Goal: Information Seeking & Learning: Learn about a topic

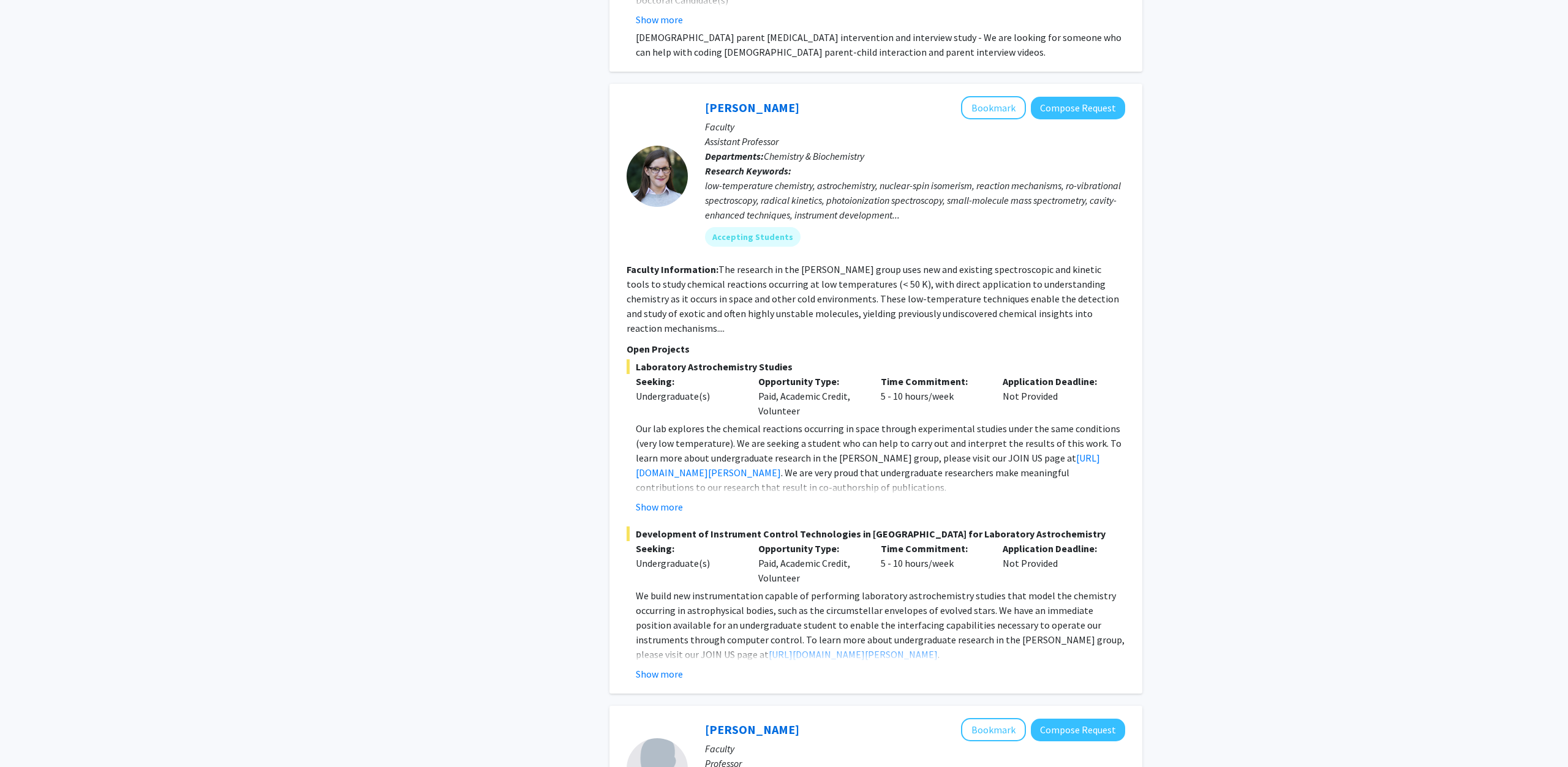
scroll to position [3872, 0]
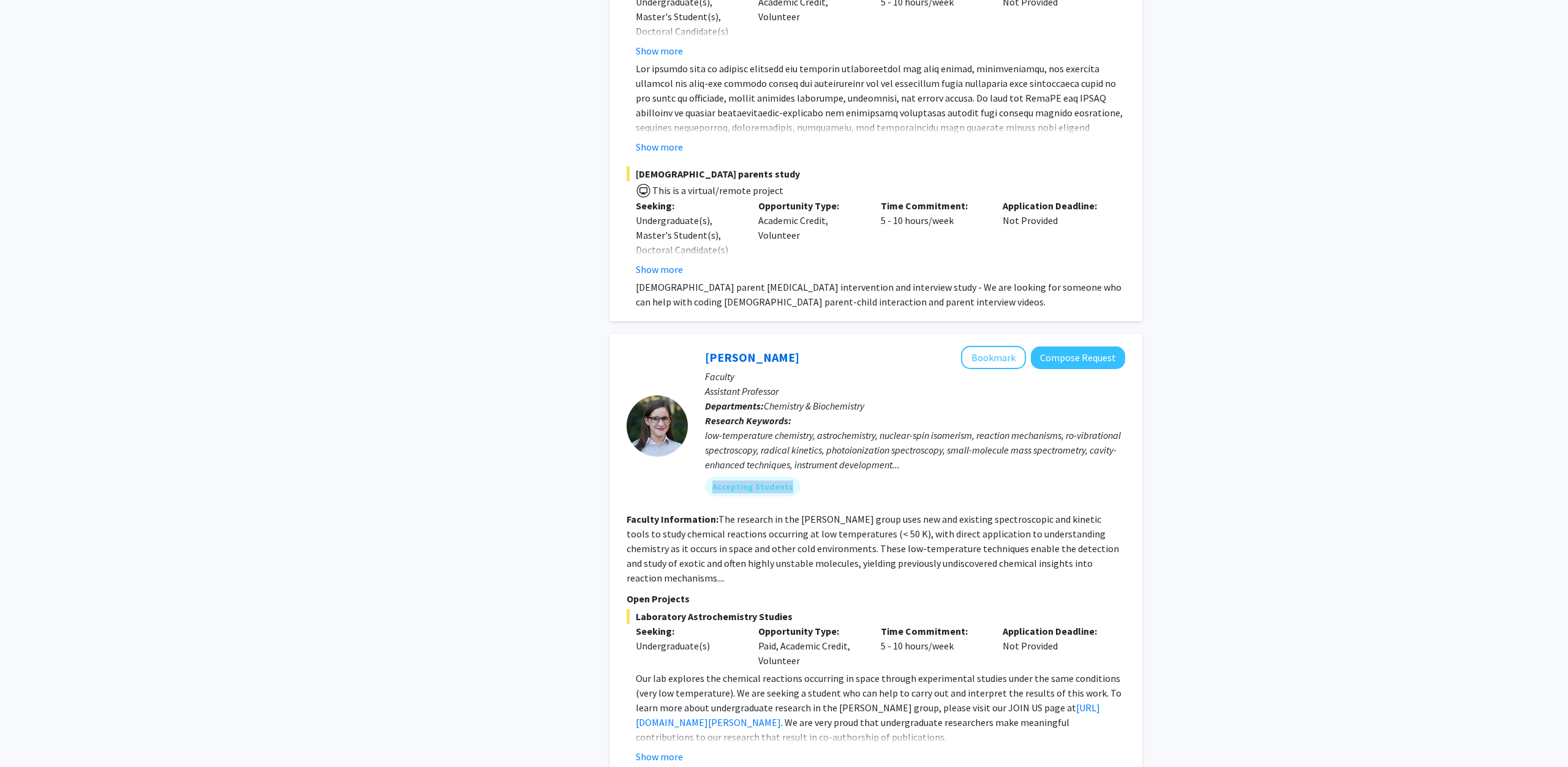
drag, startPoint x: 953, startPoint y: 435, endPoint x: 911, endPoint y: 479, distance: 60.8
click at [911, 472] on div "low-temperature chemistry, astrochemistry, nuclear-spin isomerism, reaction mec…" at bounding box center [915, 450] width 421 height 44
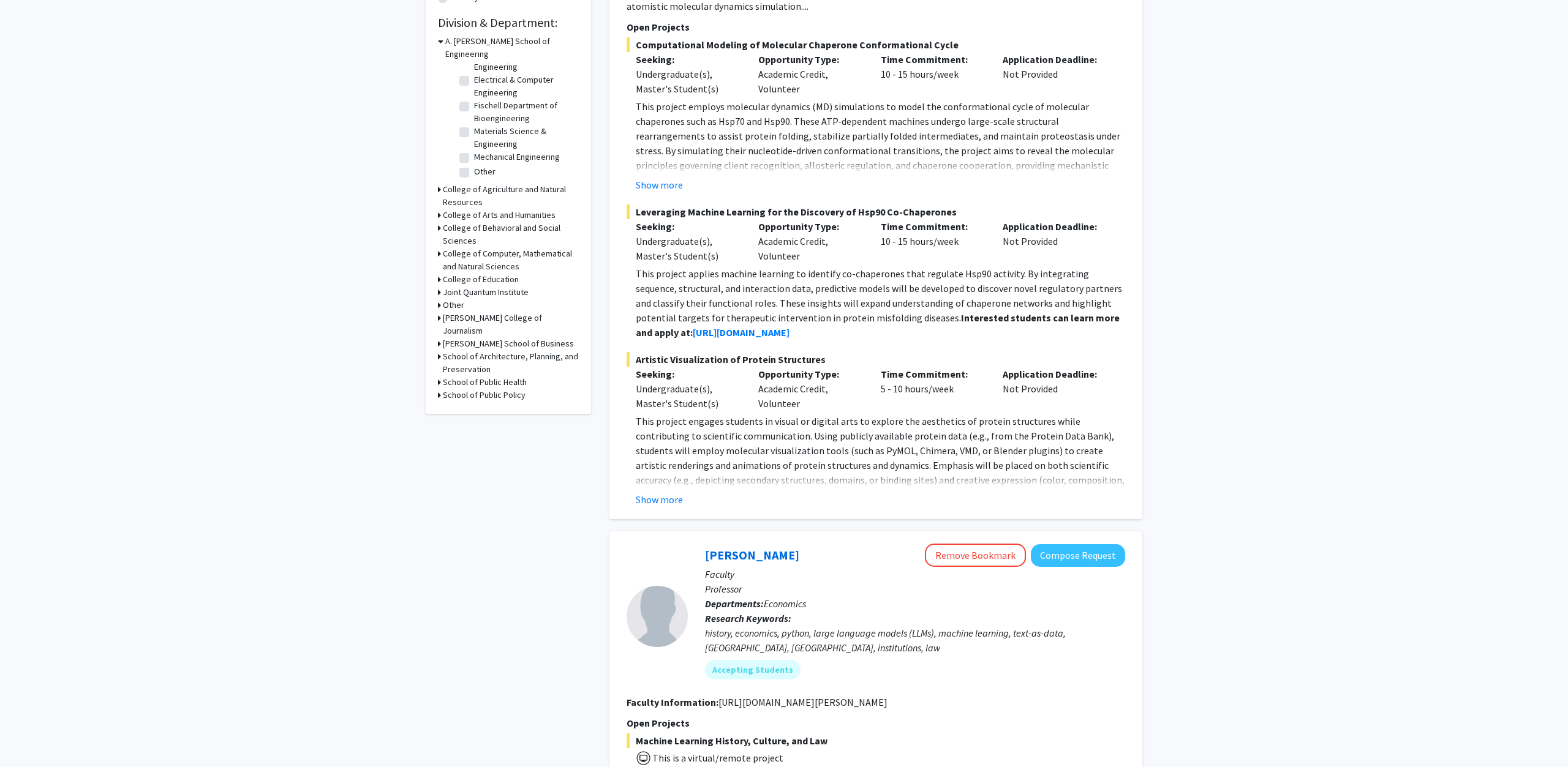
scroll to position [0, 0]
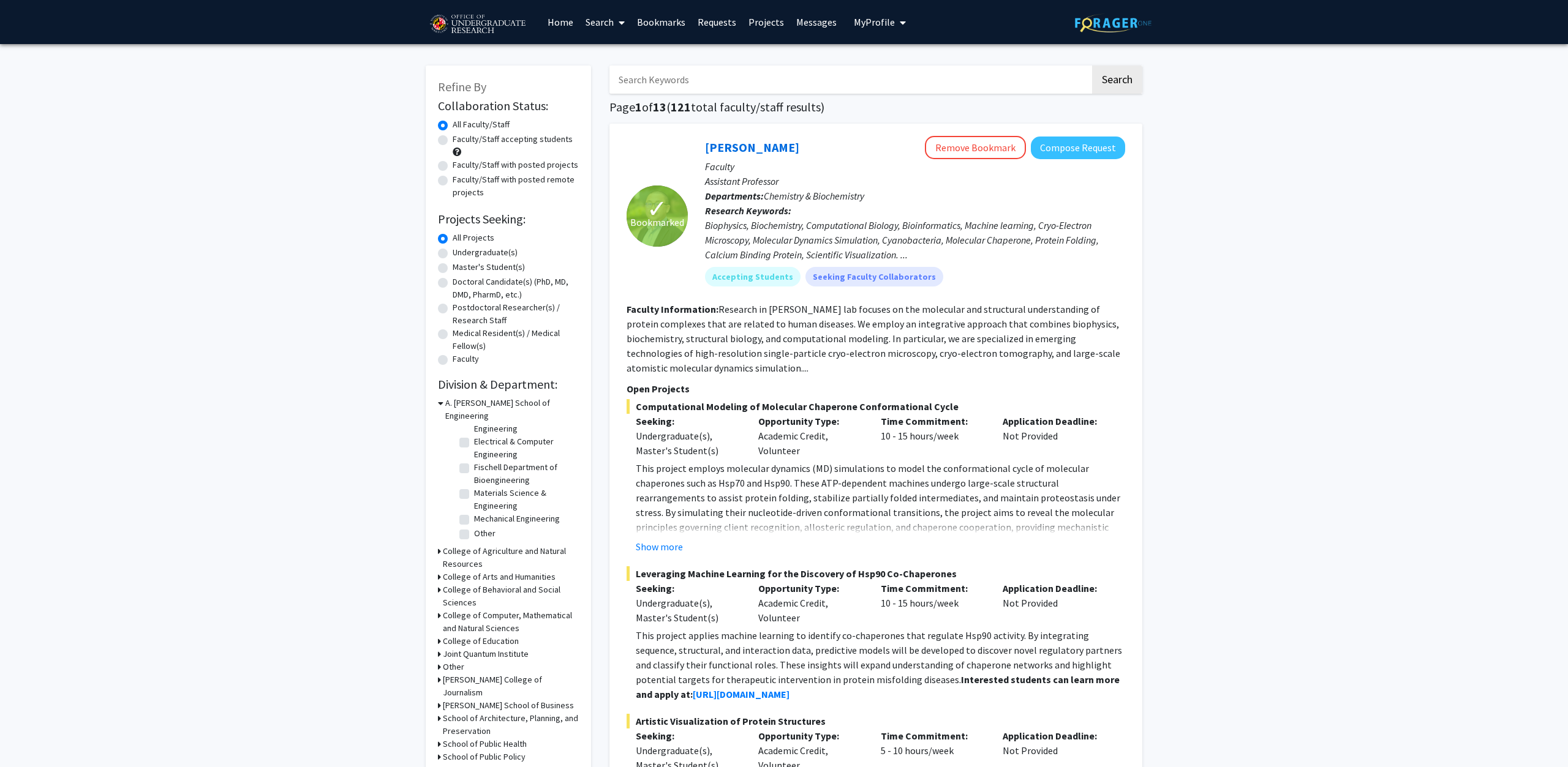
click at [654, 17] on link "Bookmarks" at bounding box center [660, 22] width 61 height 43
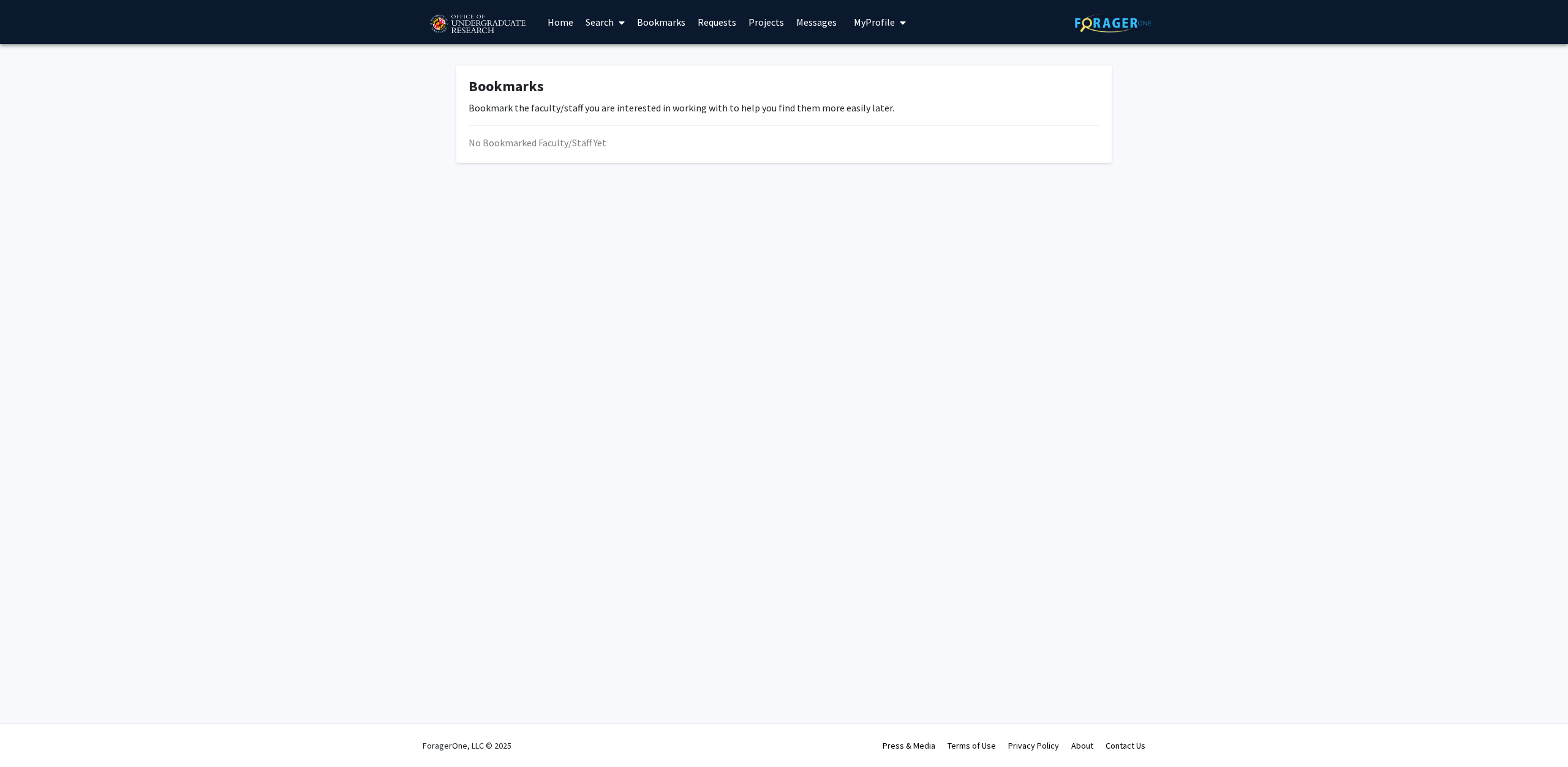
click at [667, 25] on link "Bookmarks" at bounding box center [660, 22] width 61 height 43
click at [559, 21] on link "Home" at bounding box center [560, 22] width 38 height 43
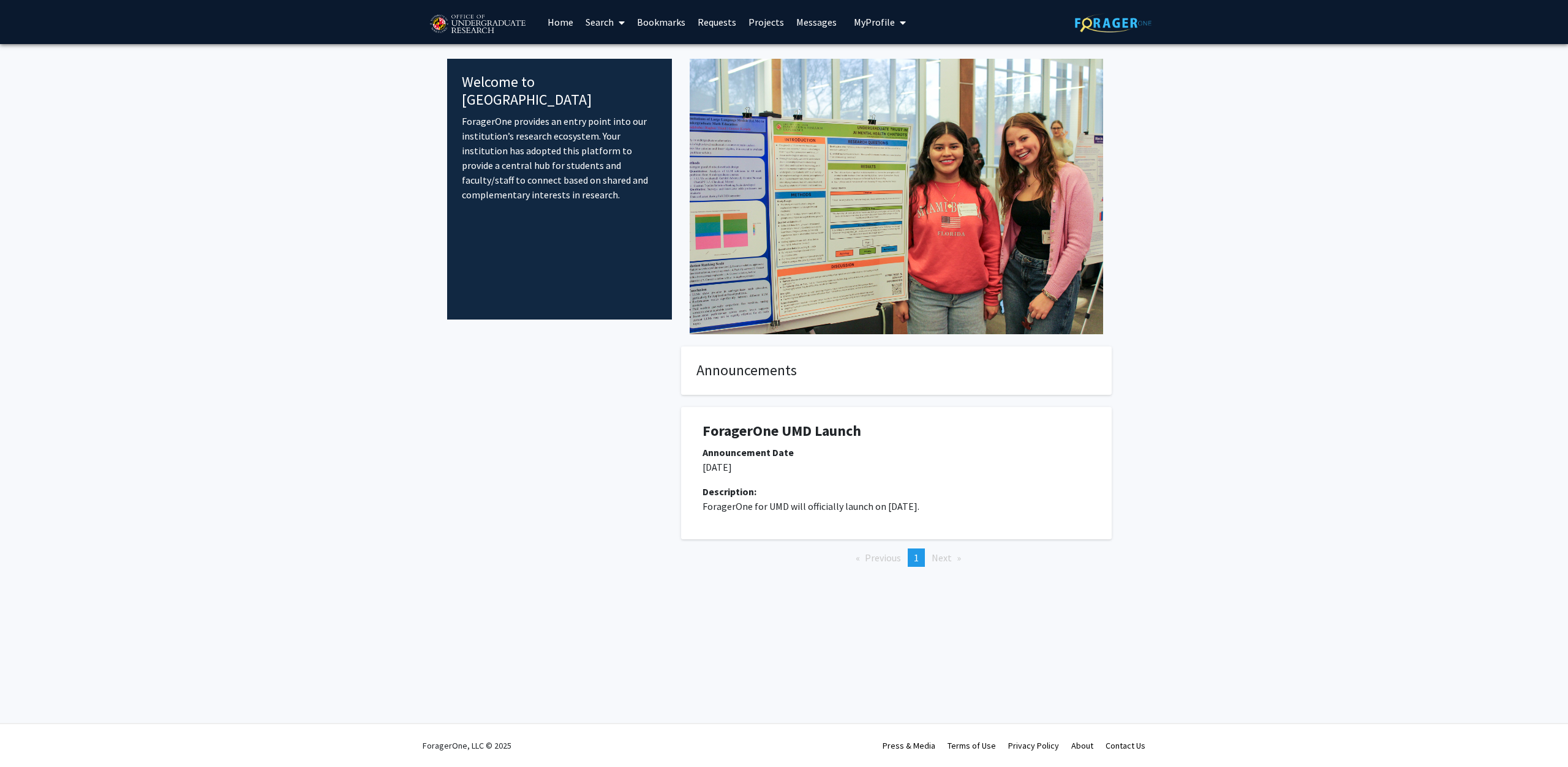
click at [594, 512] on div at bounding box center [559, 476] width 225 height 259
click at [622, 21] on icon at bounding box center [621, 22] width 7 height 9
click at [617, 50] on span "Faculty/Staff" at bounding box center [625, 56] width 90 height 24
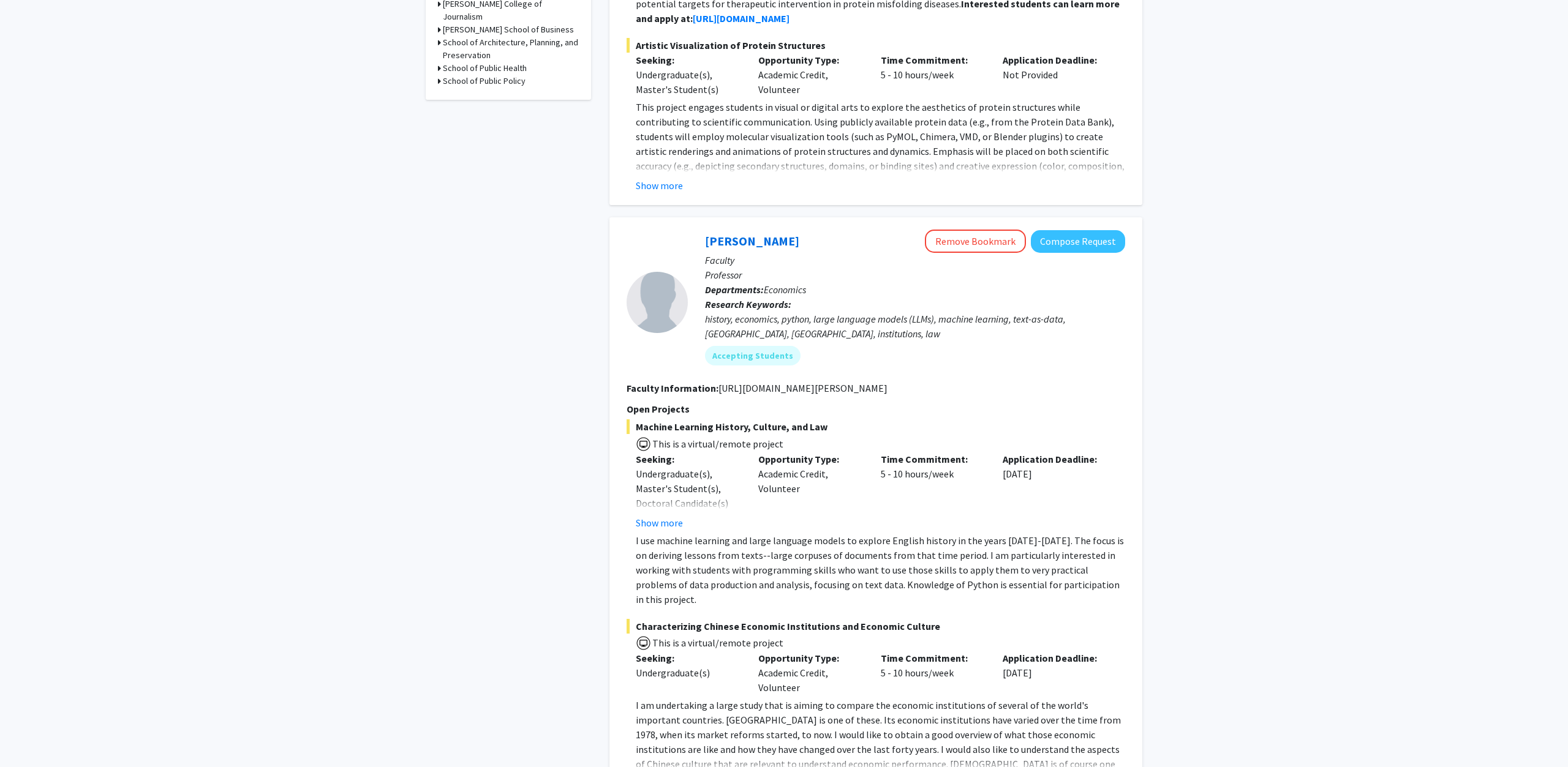
scroll to position [749, 0]
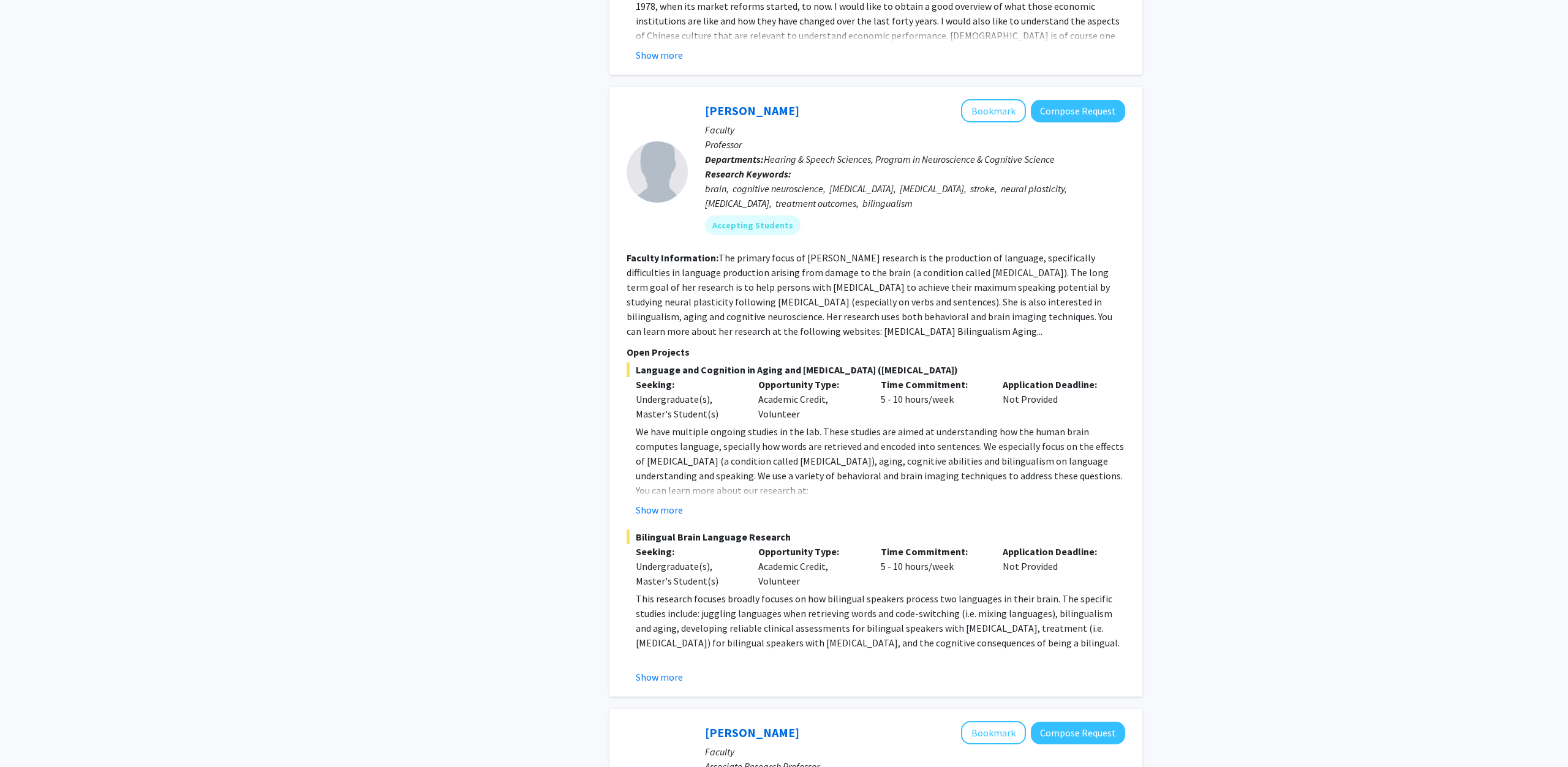
scroll to position [1437, 0]
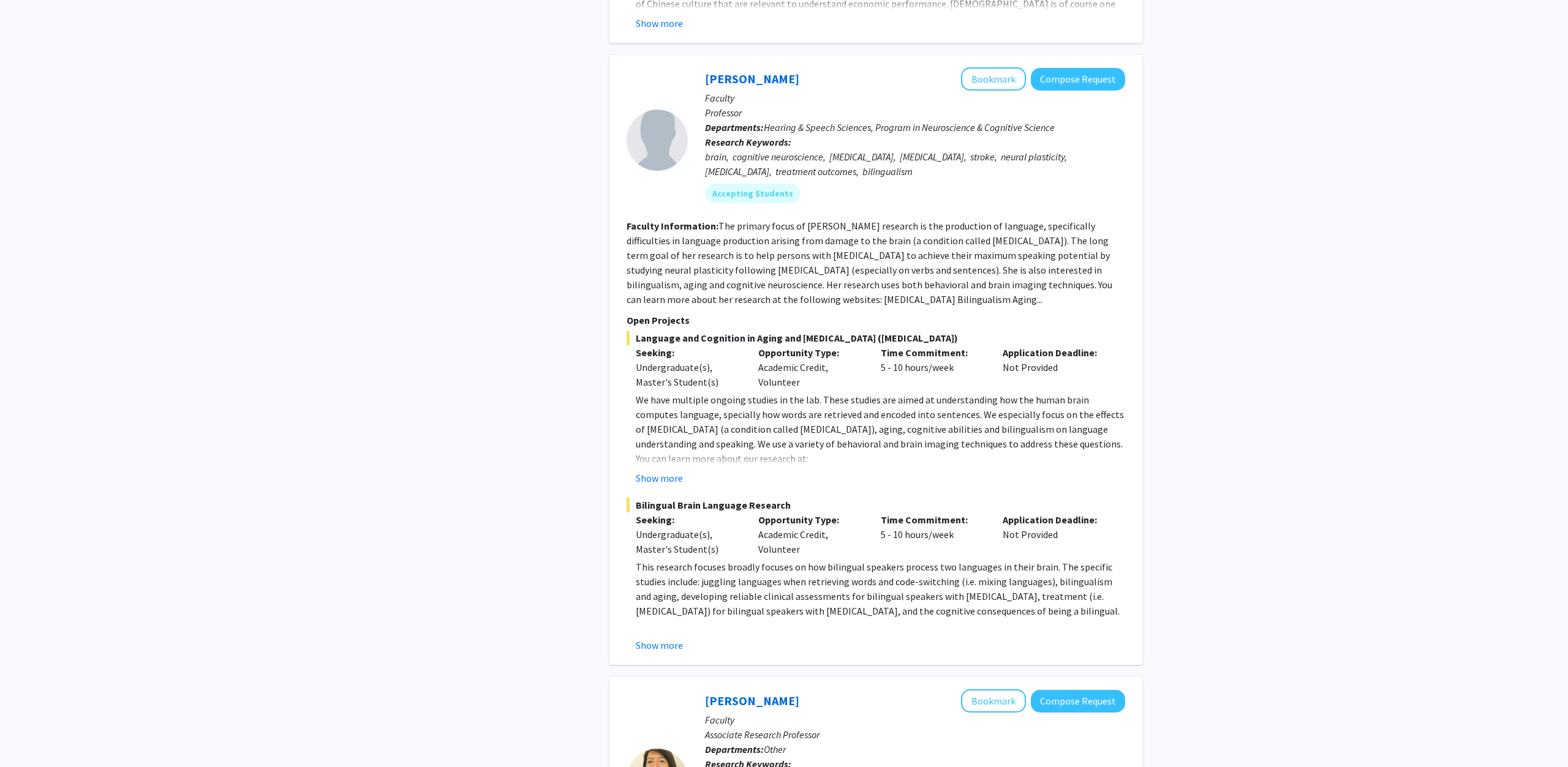
click at [669, 624] on fg-read-more "This research focuses broadly focuses on how bilingual speakers process two lan…" at bounding box center [876, 606] width 498 height 93
click at [669, 638] on button "Show more" at bounding box center [659, 645] width 47 height 15
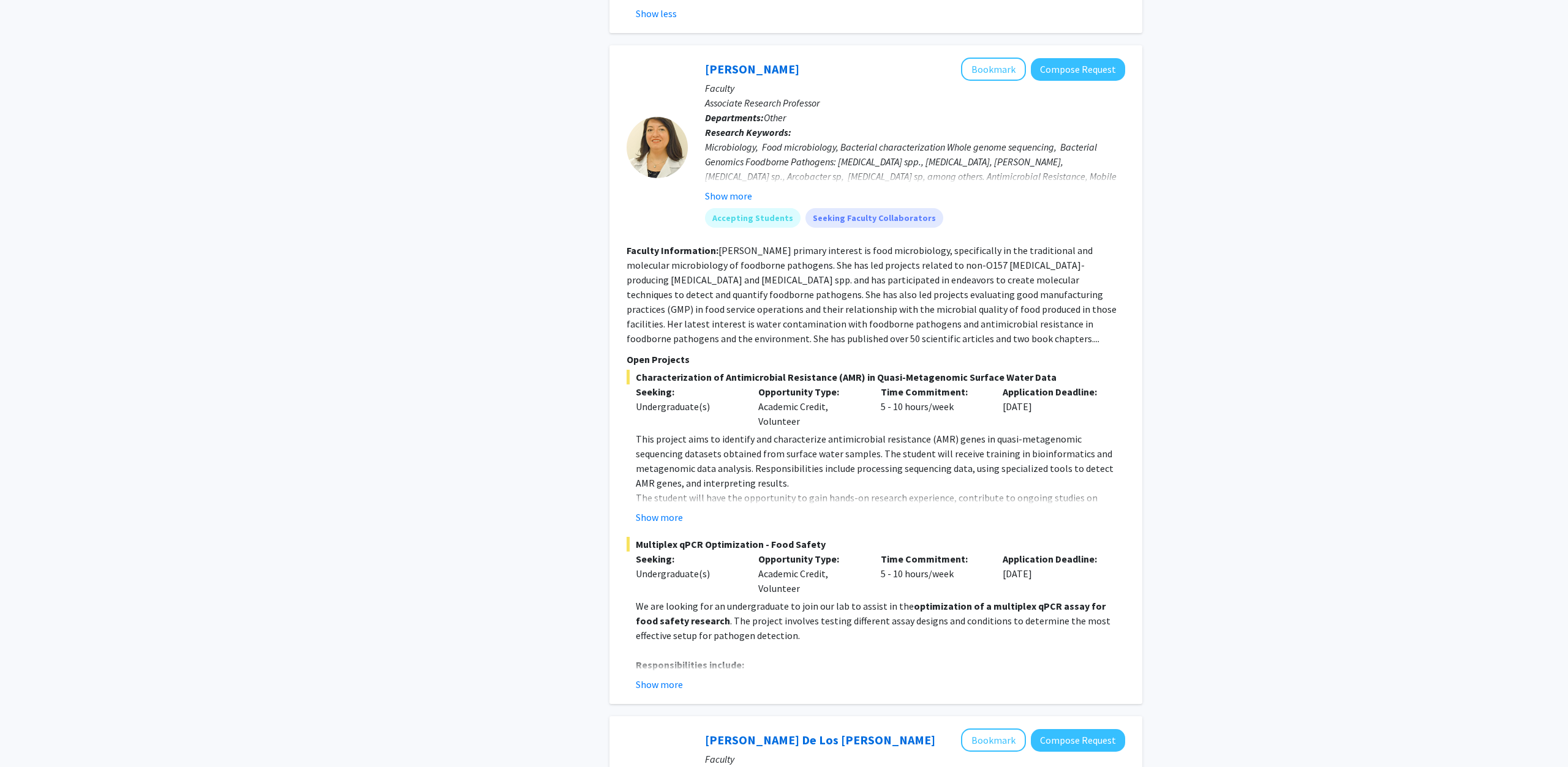
scroll to position [2311, 0]
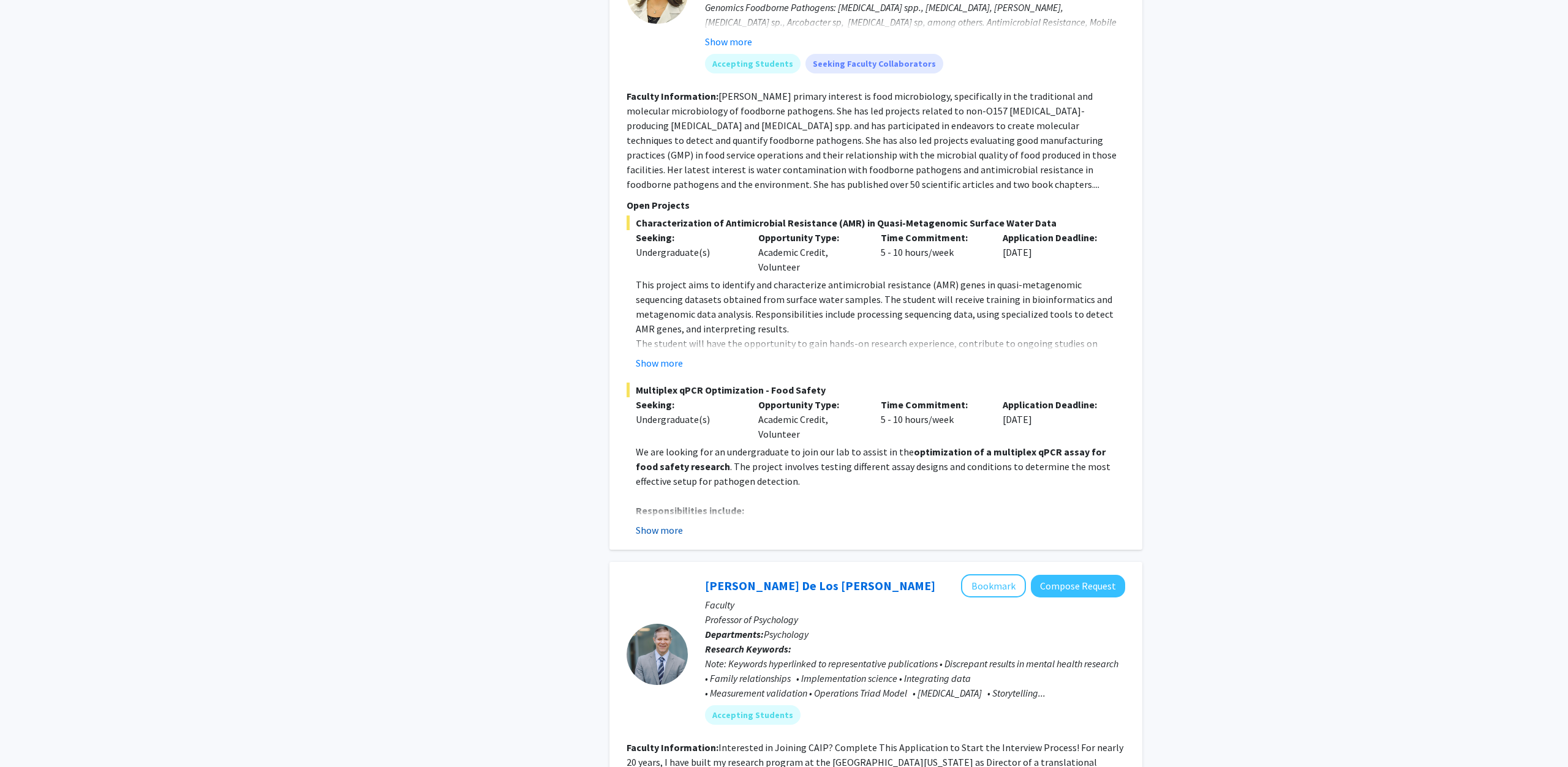
click at [658, 523] on button "Show more" at bounding box center [659, 530] width 47 height 15
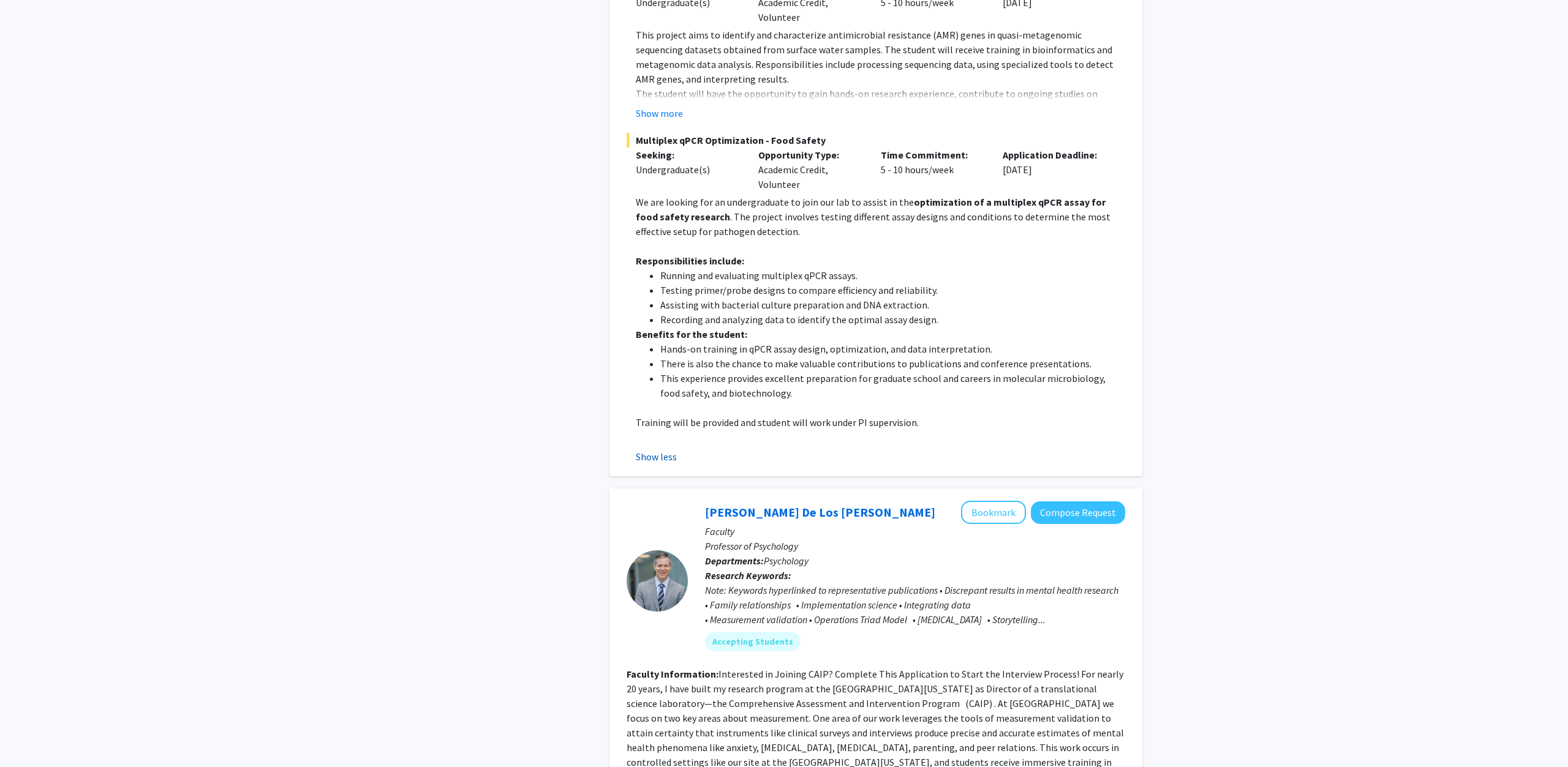
scroll to position [2936, 0]
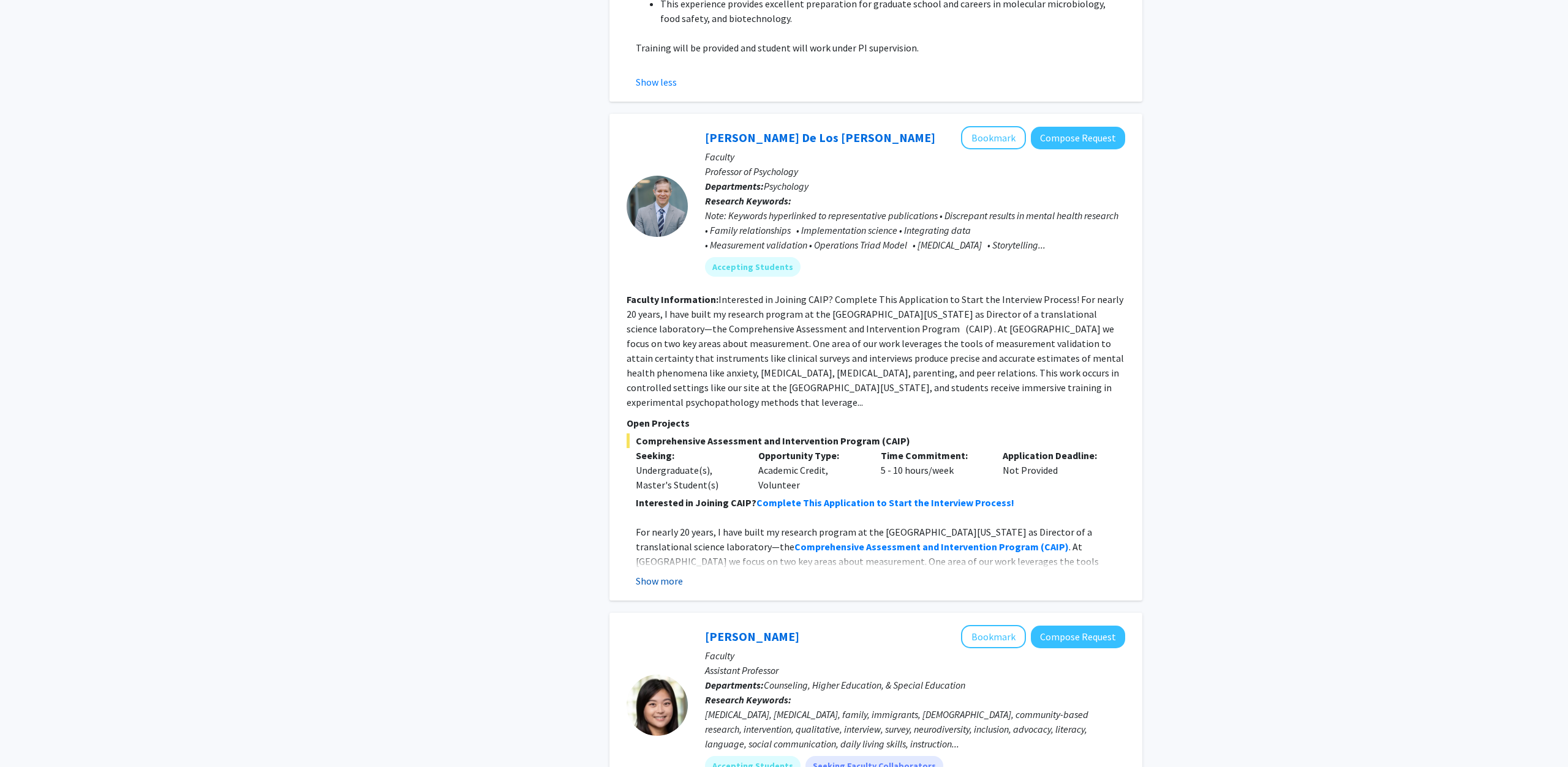
click at [662, 574] on button "Show more" at bounding box center [659, 582] width 47 height 15
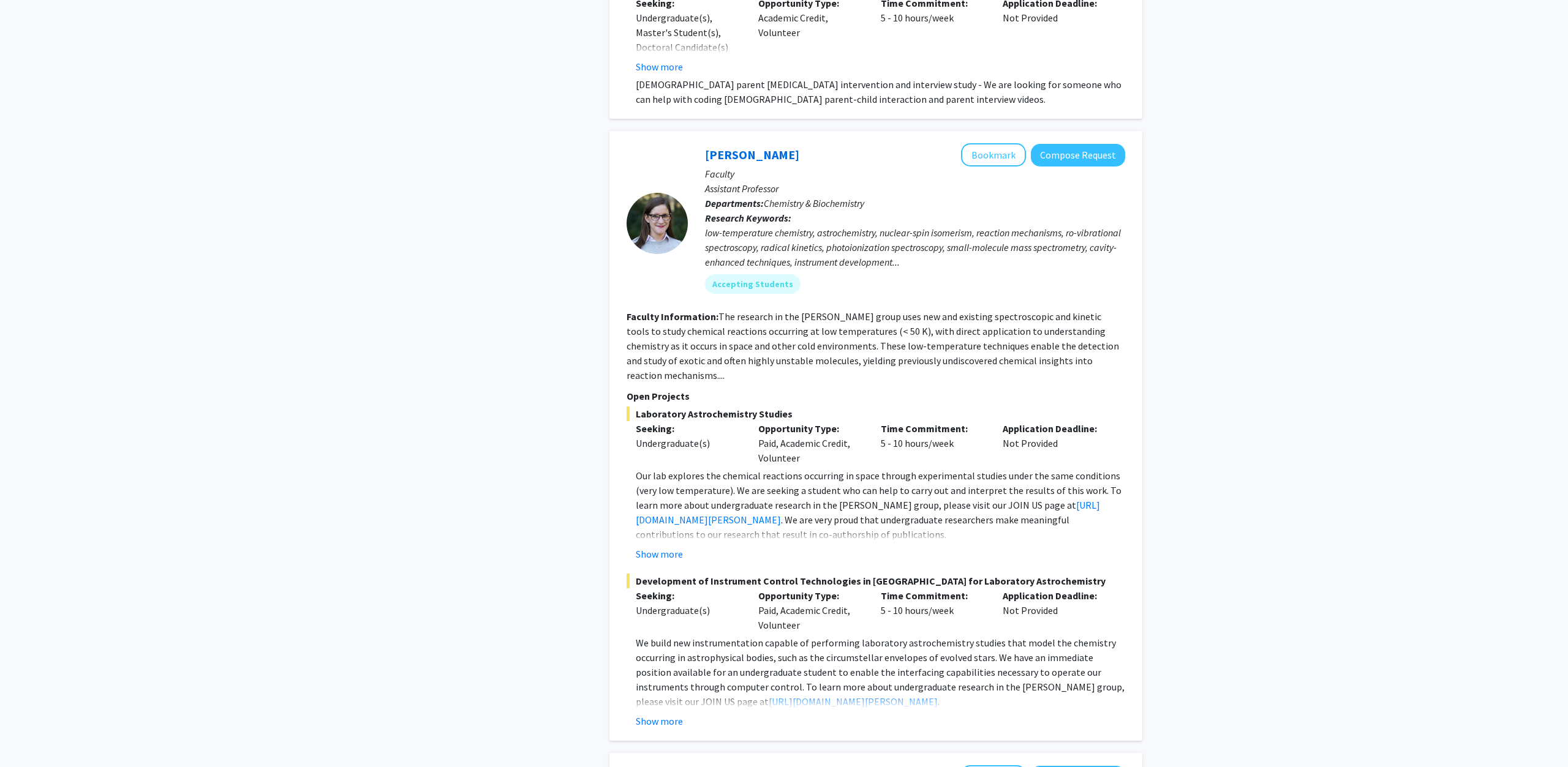
scroll to position [4560, 0]
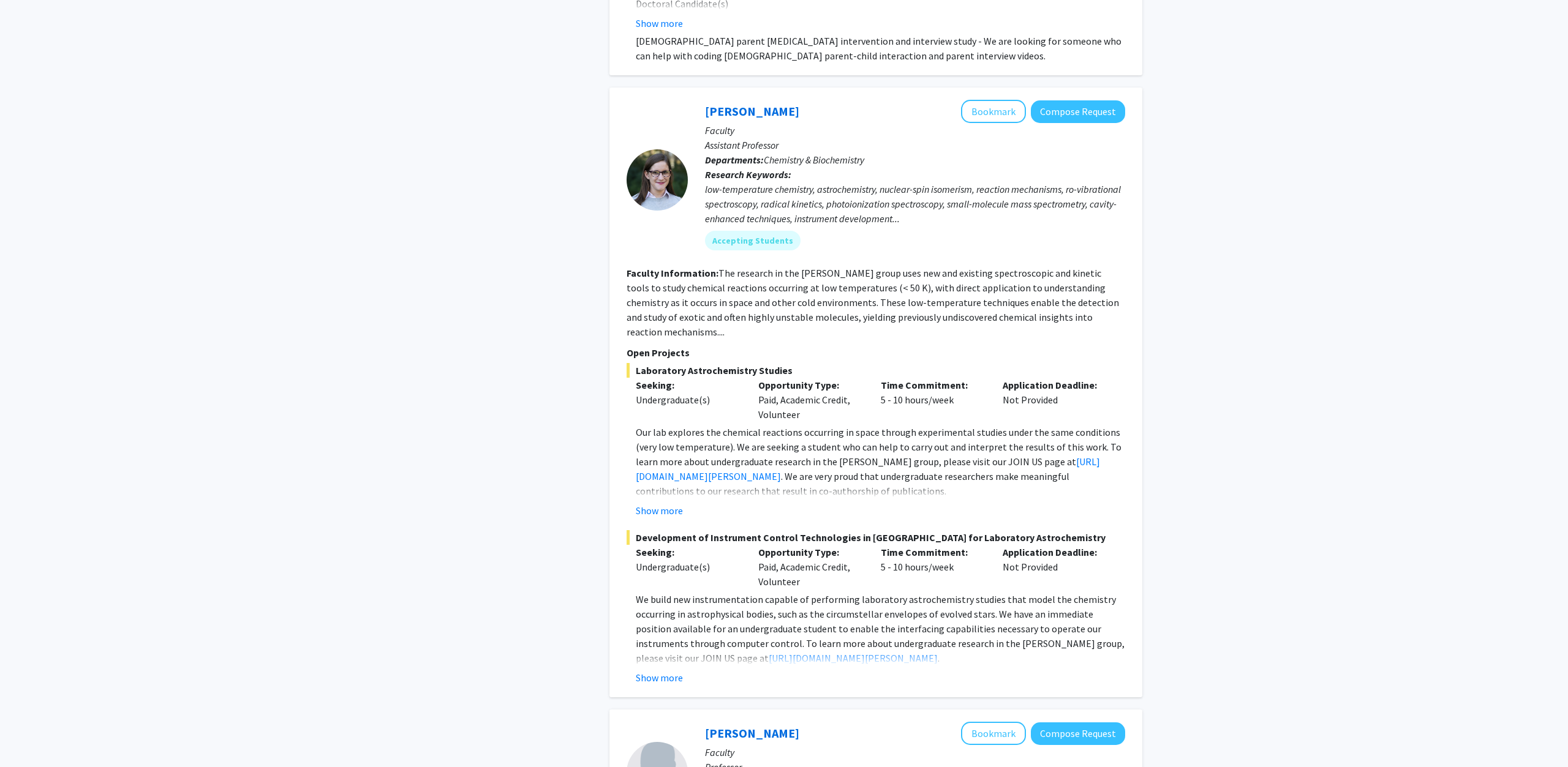
click at [662, 612] on fg-read-more "We build new instrumentation capable of performing laboratory astrochemistry st…" at bounding box center [876, 638] width 498 height 93
click at [662, 671] on button "Show more" at bounding box center [659, 678] width 47 height 15
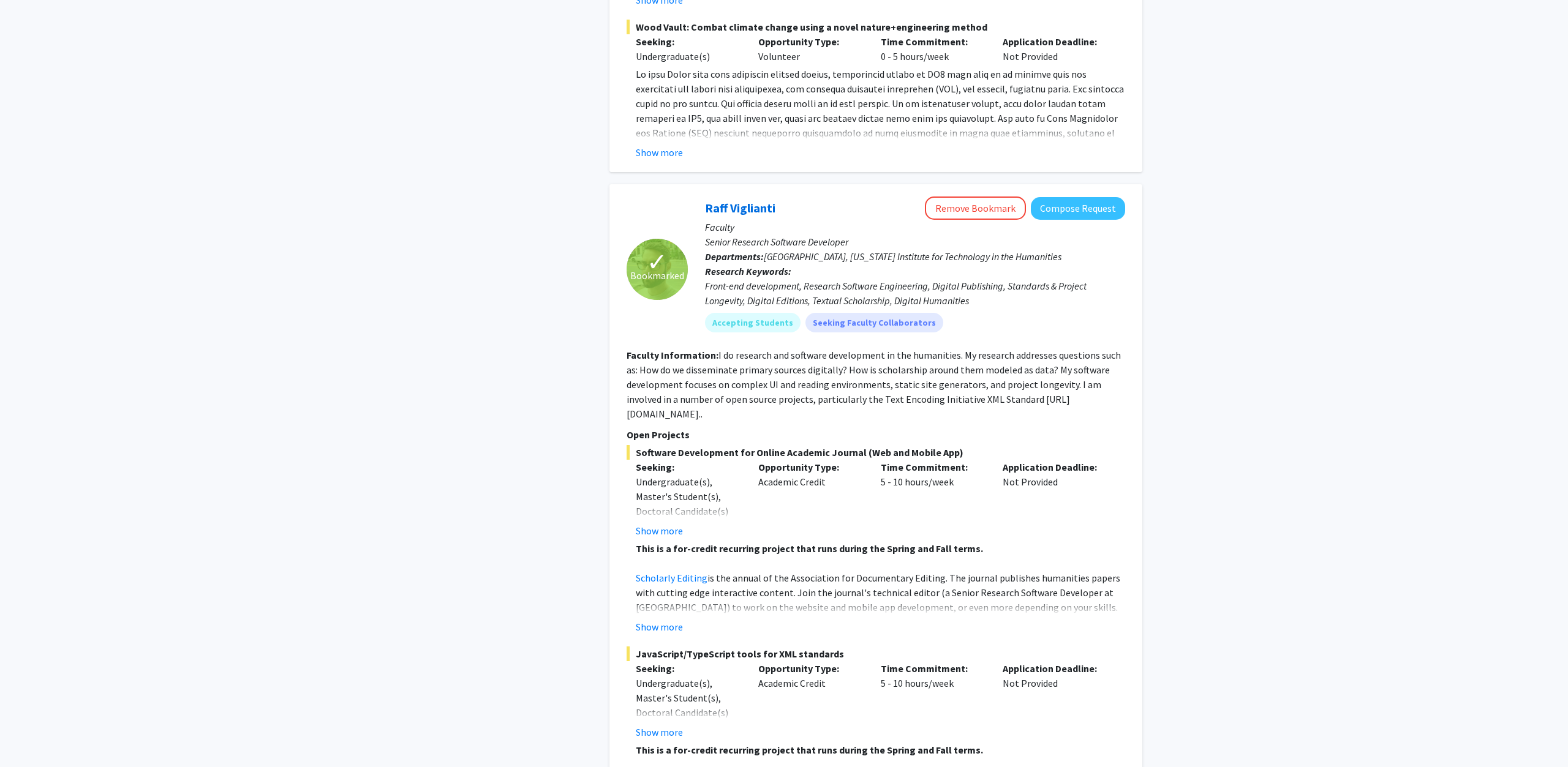
scroll to position [6390, 0]
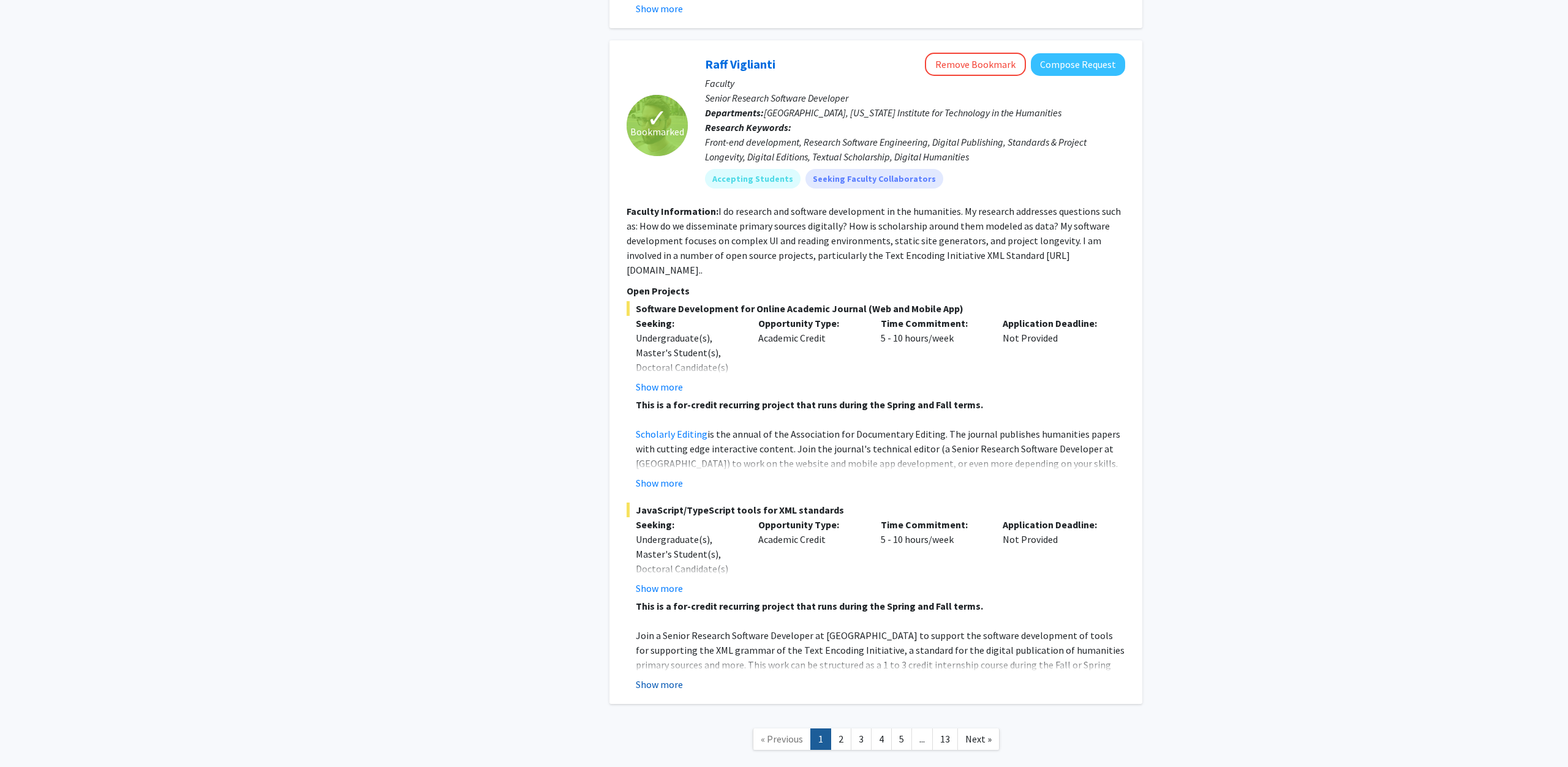
click at [659, 677] on button "Show more" at bounding box center [659, 685] width 47 height 15
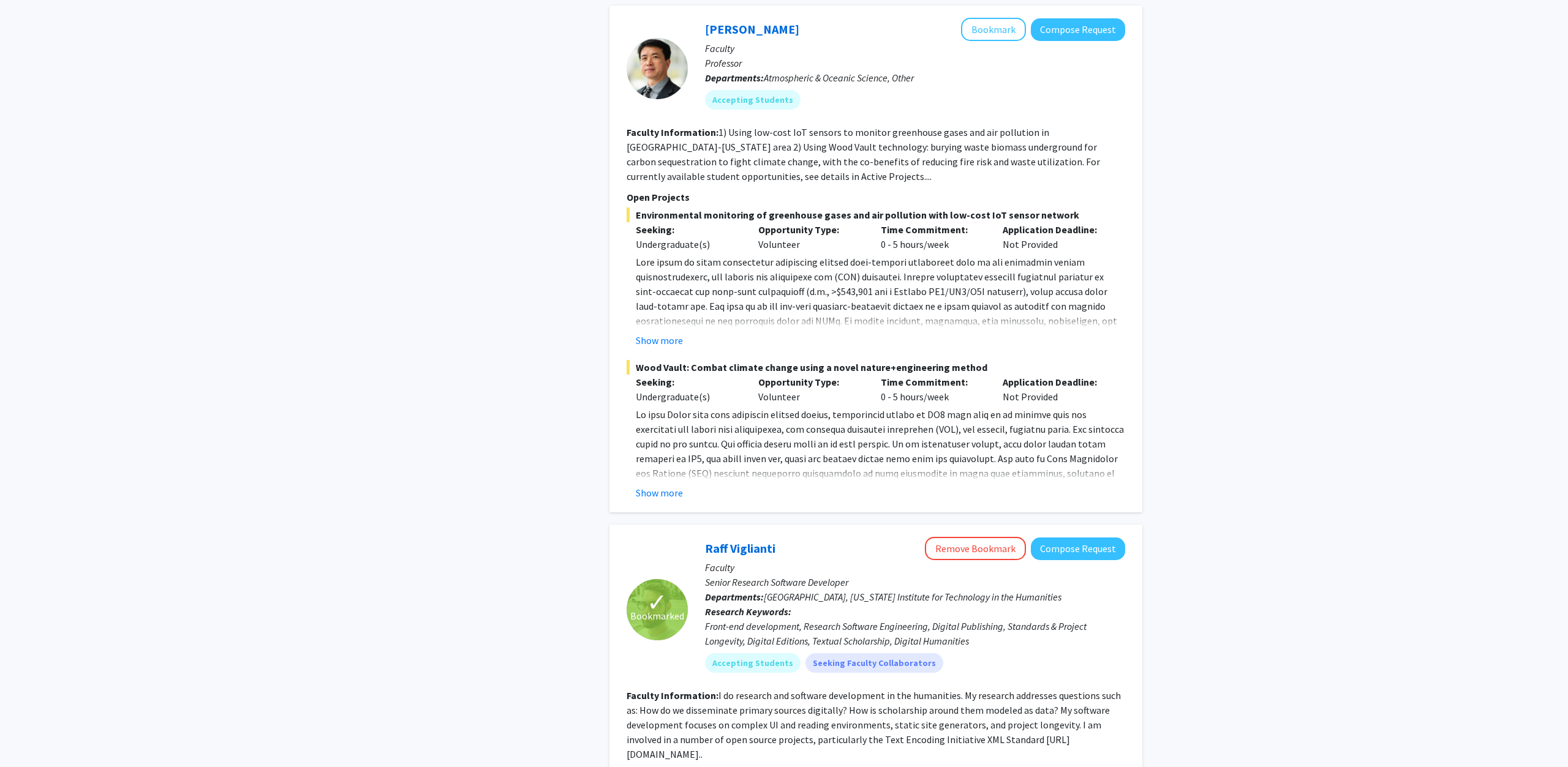
scroll to position [5882, 0]
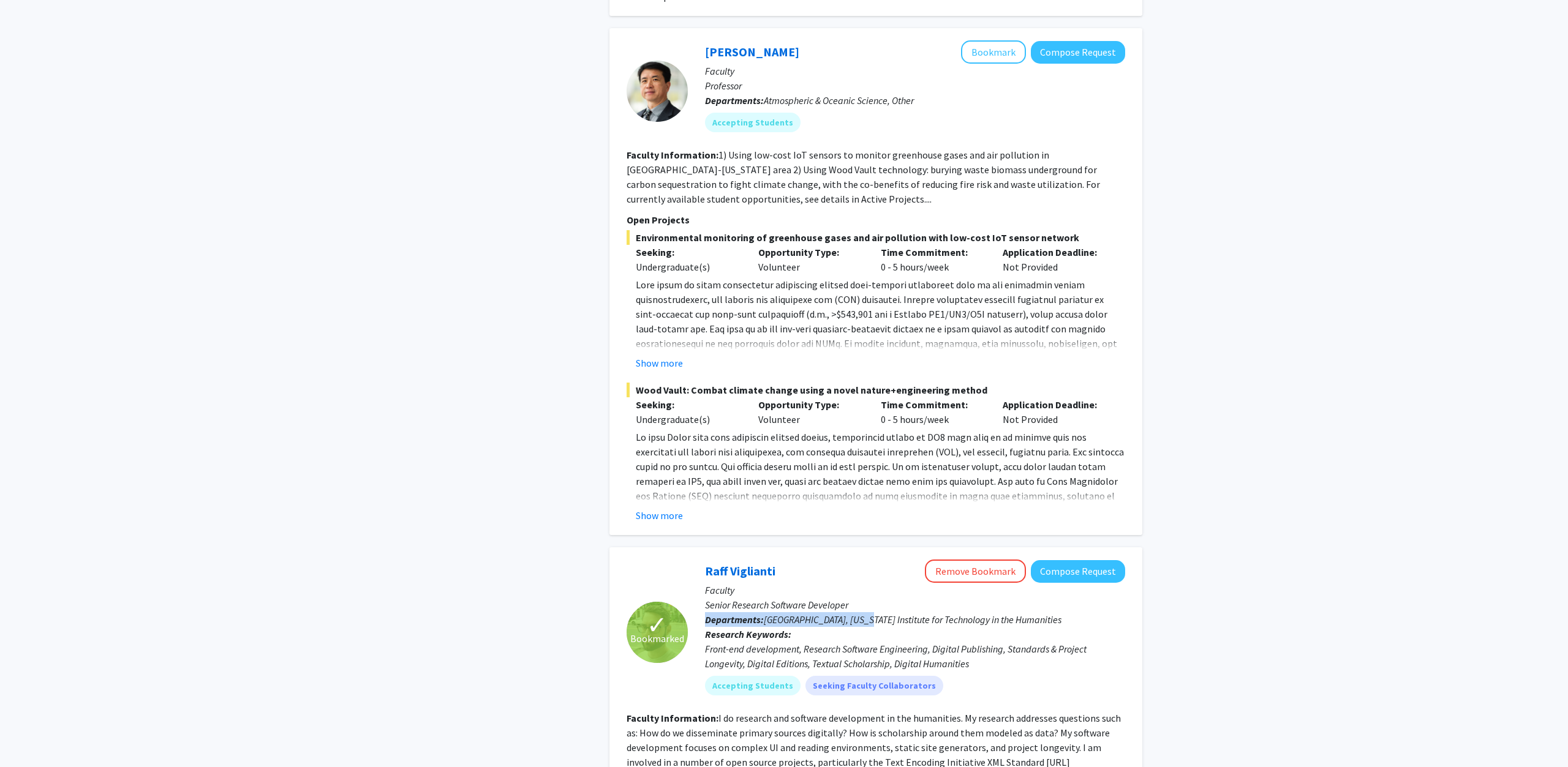
drag, startPoint x: 865, startPoint y: 549, endPoint x: 865, endPoint y: 566, distance: 17.0
click at [865, 566] on div "Raff Viglianti Remove Bookmark Compose Request Faculty Senior Research Software…" at bounding box center [906, 632] width 437 height 145
drag, startPoint x: 1043, startPoint y: 614, endPoint x: 908, endPoint y: 576, distance: 140.2
click at [908, 576] on div "Raff Viglianti Remove Bookmark Compose Request Faculty Senior Research Software…" at bounding box center [906, 632] width 437 height 145
click at [907, 613] on span "[GEOGRAPHIC_DATA], [US_STATE] Institute for Technology in the Humanities" at bounding box center [912, 619] width 298 height 12
